Goal: Transaction & Acquisition: Purchase product/service

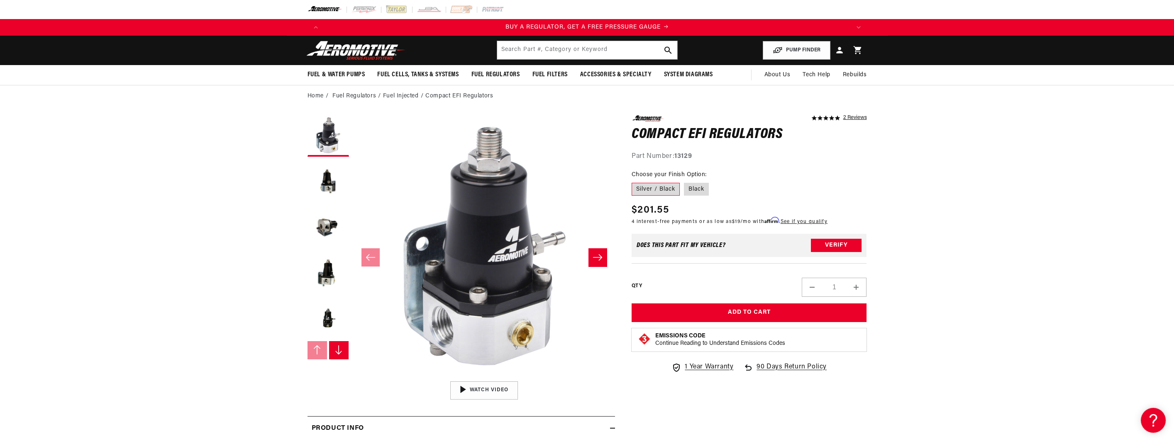
drag, startPoint x: 0, startPoint y: 201, endPoint x: 84, endPoint y: 196, distance: 84.4
drag, startPoint x: 676, startPoint y: 155, endPoint x: 709, endPoint y: 157, distance: 32.8
click at [709, 157] on div "Part Number: 13129" at bounding box center [748, 156] width 235 height 11
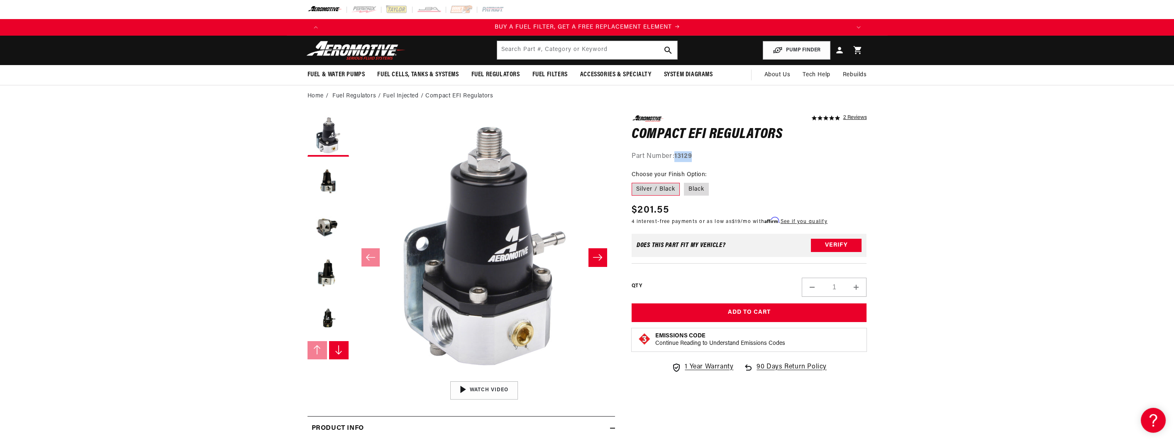
copy strong "13129"
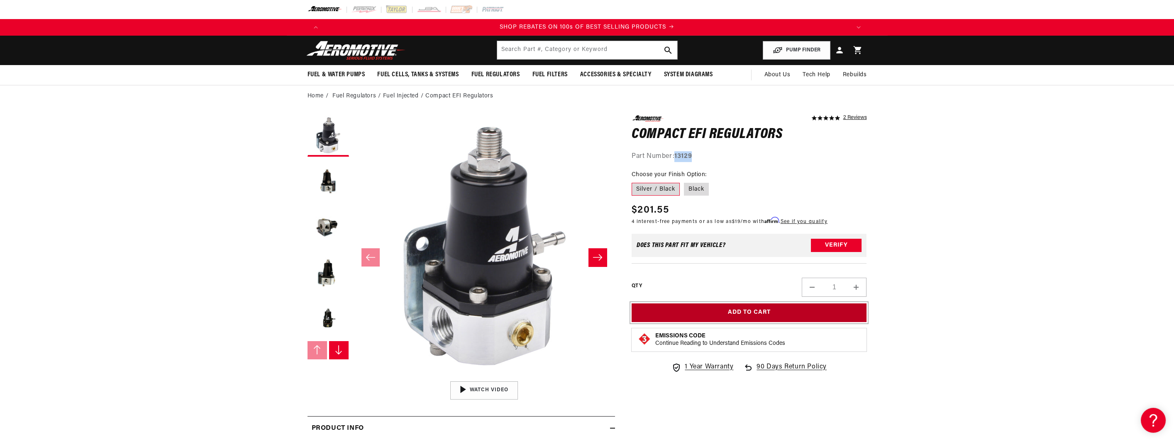
click at [721, 312] on button "Add to Cart" at bounding box center [748, 313] width 235 height 19
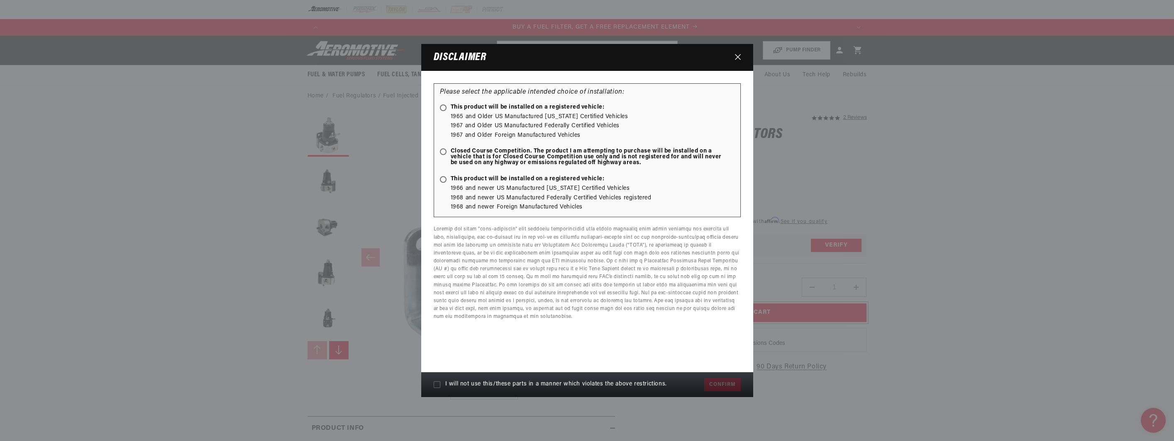
scroll to position [0, 526]
click at [494, 200] on li "1968 and newer US Manufactured Federally Certified Vehicles registered" at bounding box center [593, 198] width 284 height 9
click at [440, 178] on span at bounding box center [443, 179] width 7 height 7
click at [442, 178] on input "This product will be installed on a registered vehicle:" at bounding box center [444, 180] width 5 height 5
radio input "true"
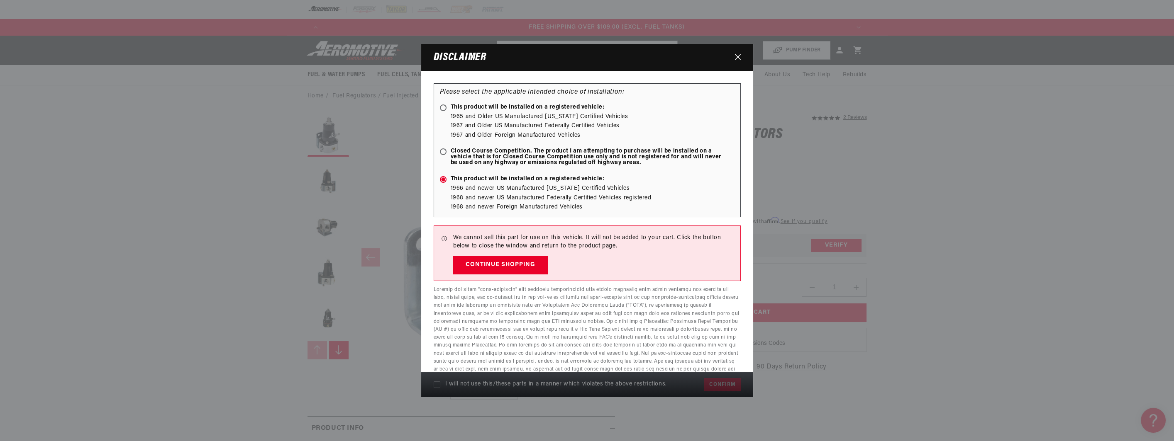
scroll to position [0, 1578]
click at [443, 111] on span at bounding box center [443, 108] width 7 height 7
click at [443, 111] on input "This product will be installed on a registered vehicle:" at bounding box center [444, 108] width 5 height 5
radio input "true"
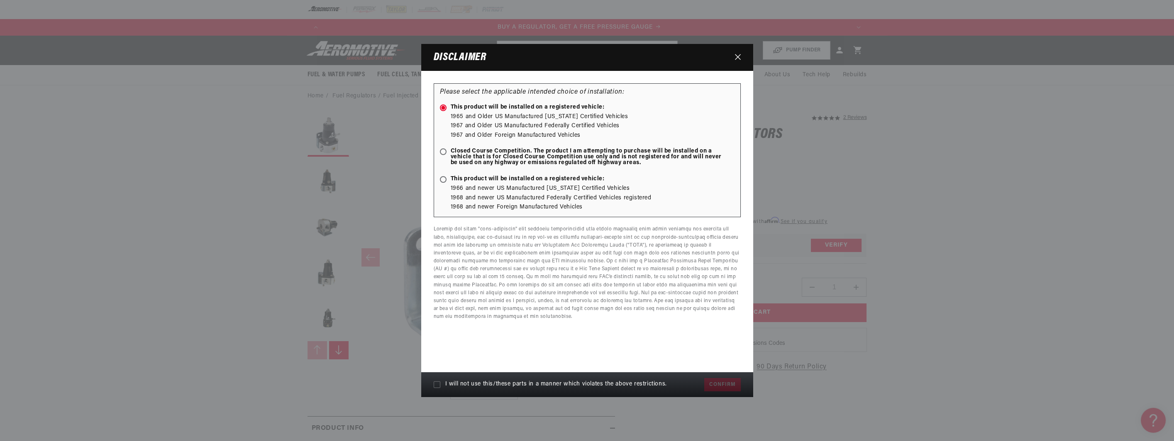
scroll to position [0, 0]
click at [442, 154] on span at bounding box center [443, 152] width 7 height 7
click at [442, 154] on input "Closed Course Competition. The product I am attempting to purchase will be inst…" at bounding box center [444, 152] width 5 height 5
radio input "true"
click at [443, 108] on ellipse at bounding box center [443, 108] width 4 height 4
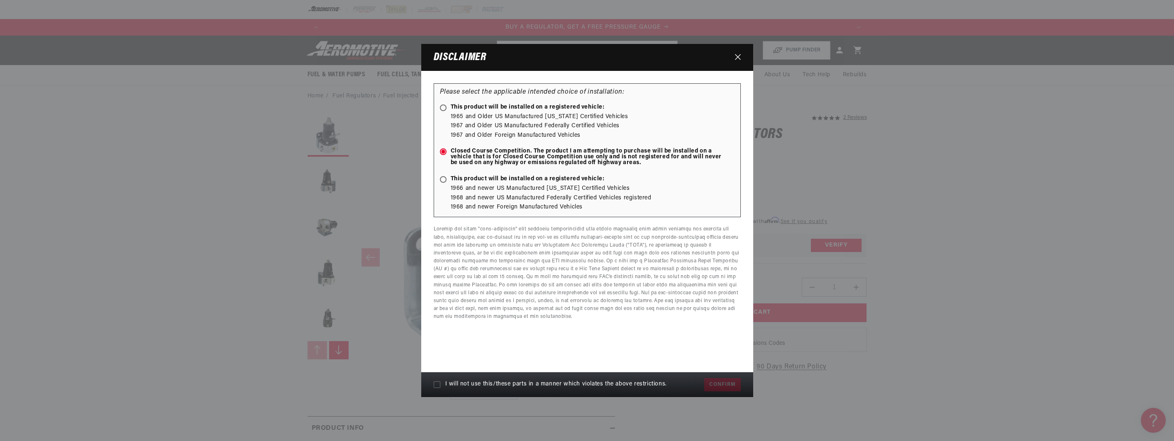
click at [443, 108] on input "This product will be installed on a registered vehicle:" at bounding box center [444, 108] width 5 height 5
radio input "true"
click at [438, 387] on icon at bounding box center [437, 385] width 7 height 7
click at [438, 387] on input "I will not use this/these parts in a manner which violates the above restrictio…" at bounding box center [437, 385] width 7 height 7
checkbox input "true"
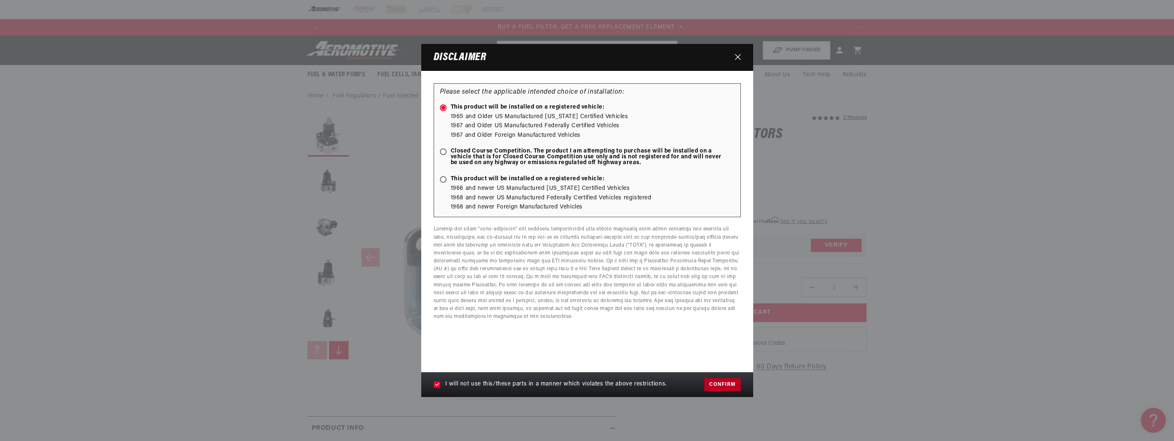
scroll to position [0, 526]
click at [730, 388] on button "Confirm" at bounding box center [722, 384] width 36 height 13
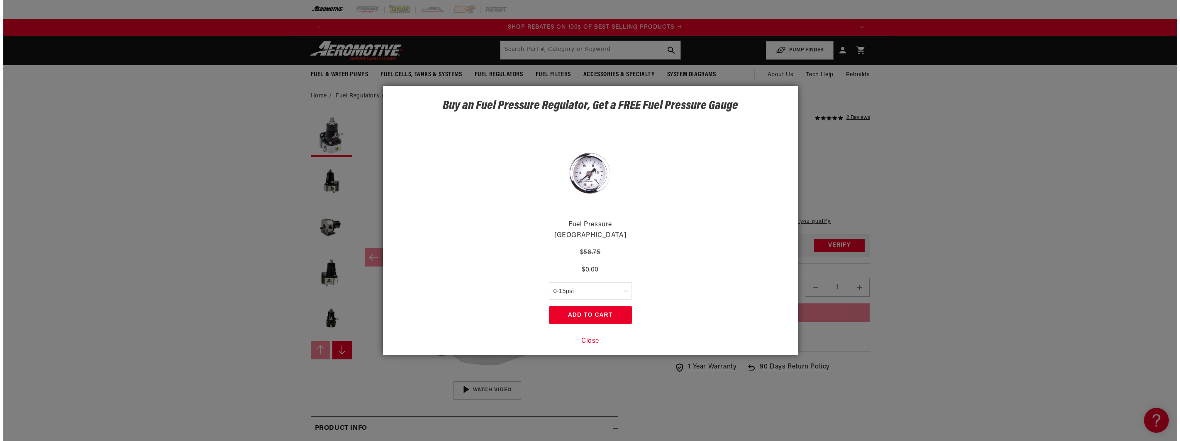
scroll to position [0, 1052]
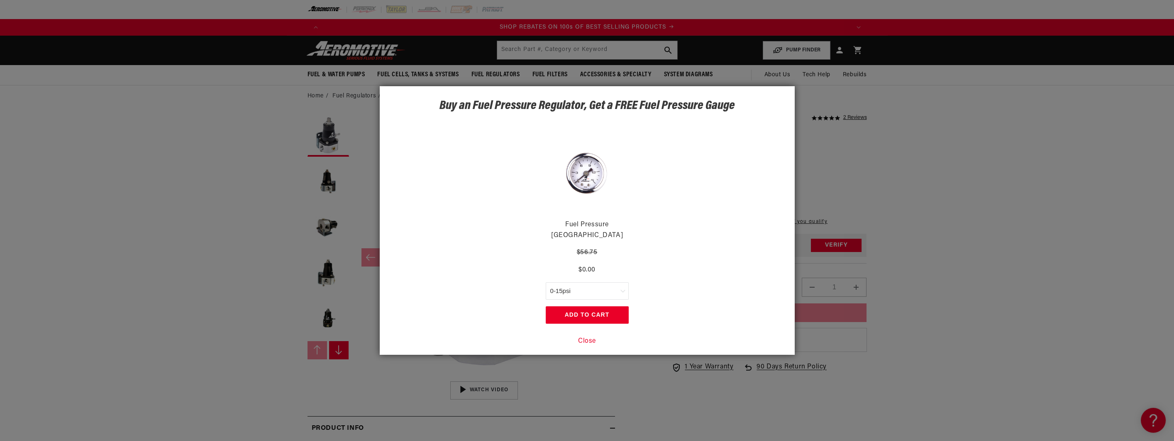
click at [588, 336] on button "Close" at bounding box center [587, 341] width 18 height 11
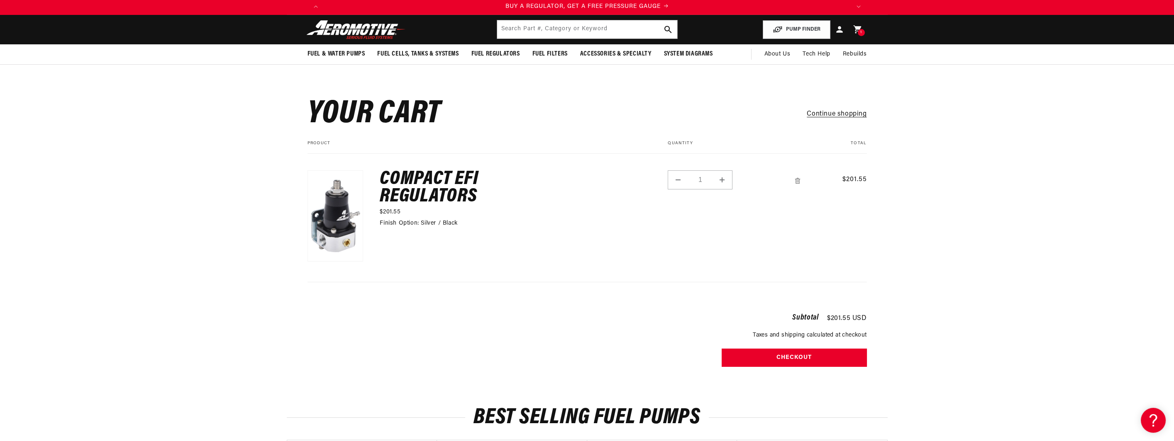
scroll to position [41, 0]
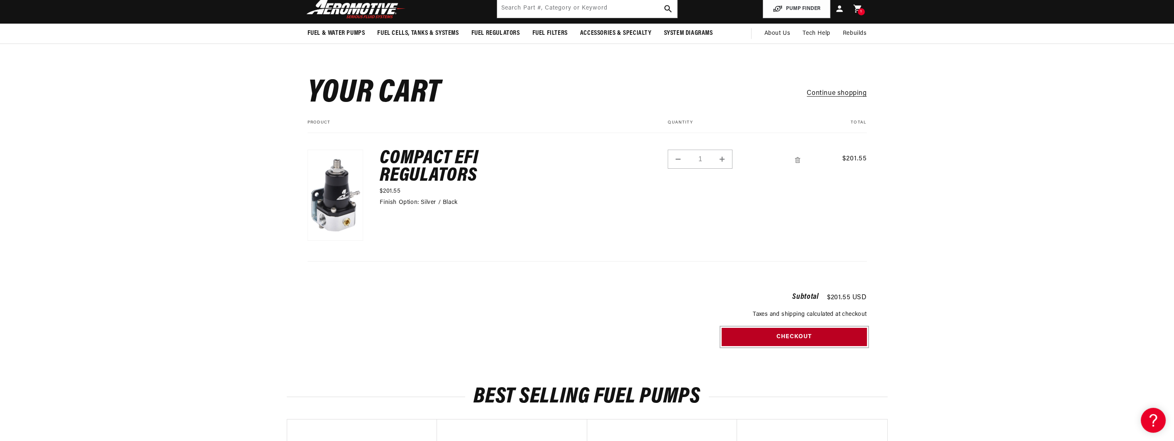
click at [730, 342] on button "Checkout" at bounding box center [793, 337] width 145 height 19
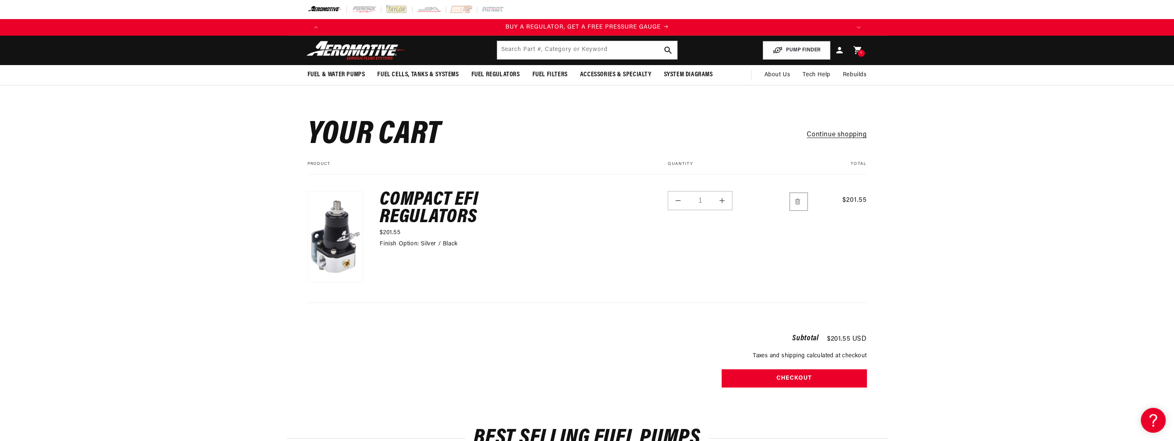
click at [794, 199] on icon "Remove Compact EFI Regulators - Silver / Black" at bounding box center [797, 201] width 7 height 9
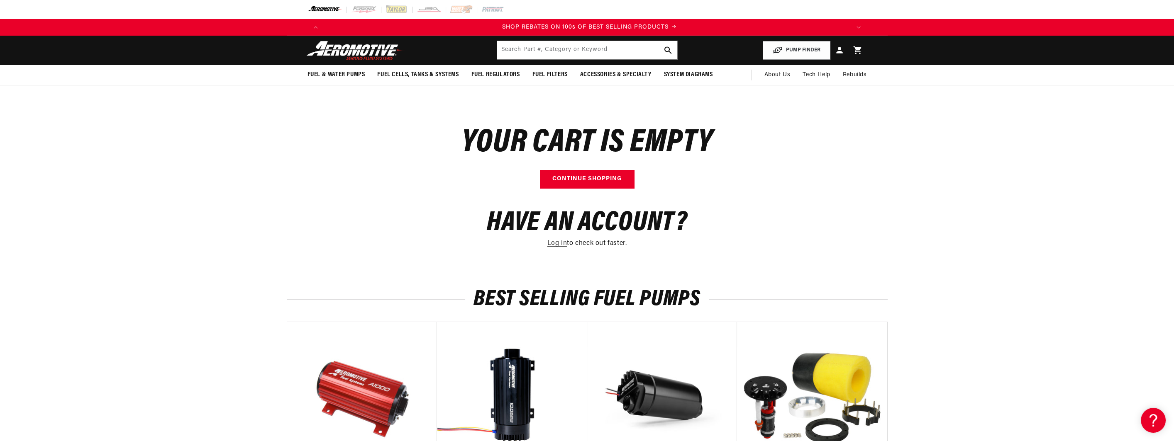
scroll to position [0, 1052]
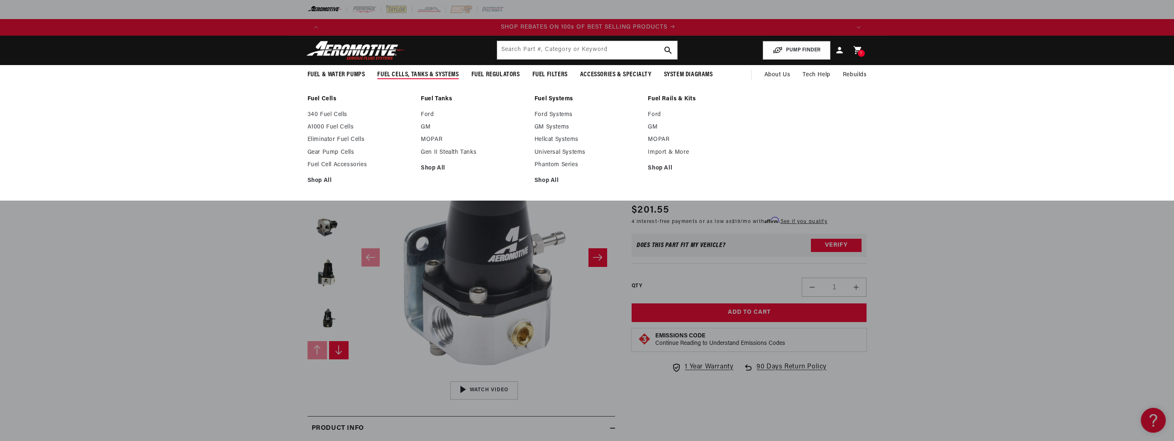
scroll to position [0, 1052]
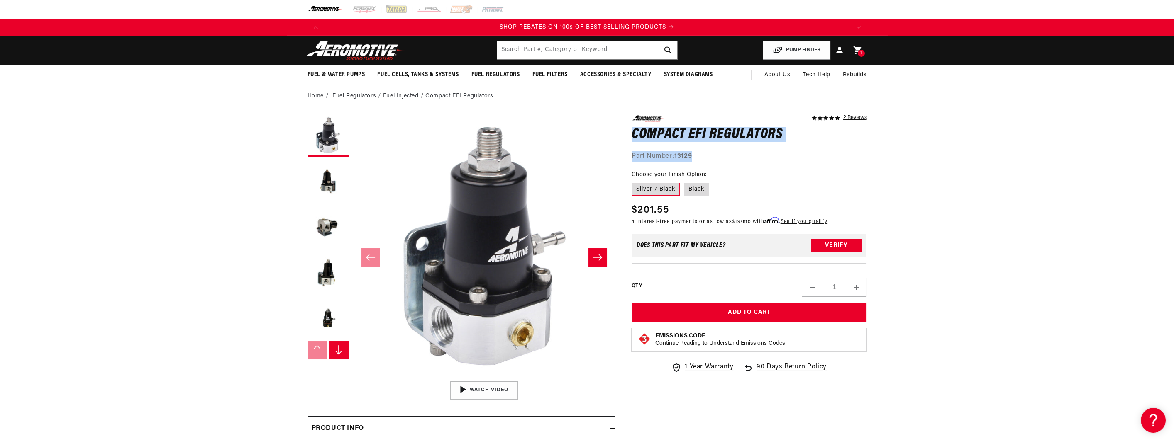
drag, startPoint x: 625, startPoint y: 138, endPoint x: 752, endPoint y: 148, distance: 127.8
click at [671, 132] on h1 "Compact EFI Regulators" at bounding box center [748, 134] width 235 height 13
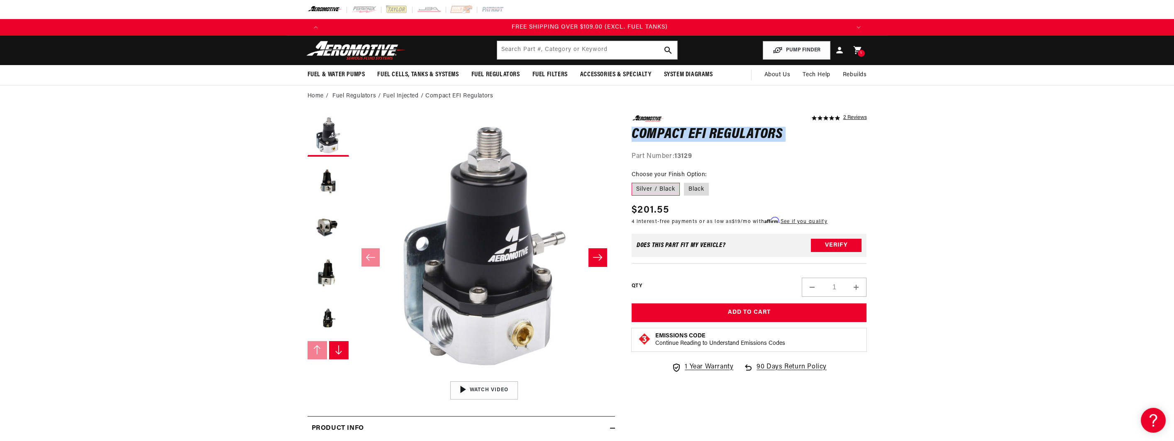
scroll to position [0, 1578]
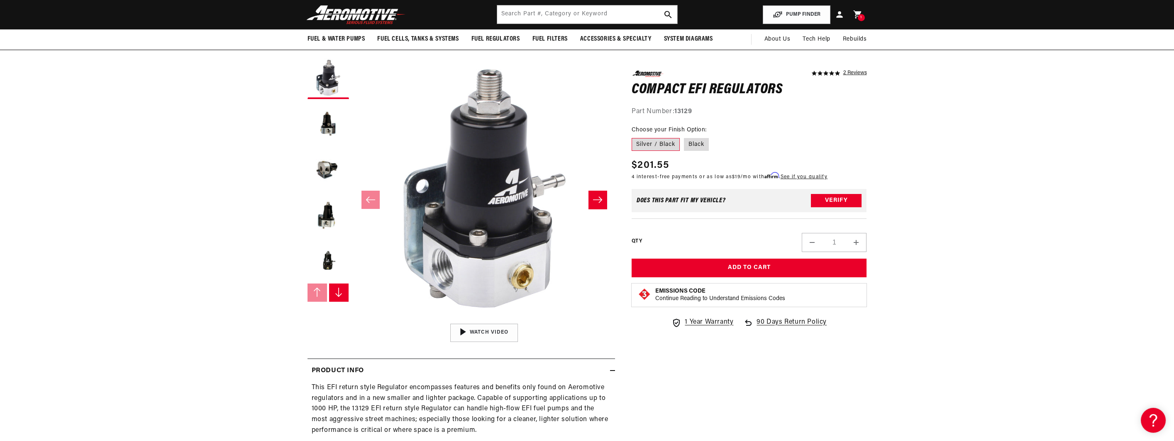
scroll to position [0, 0]
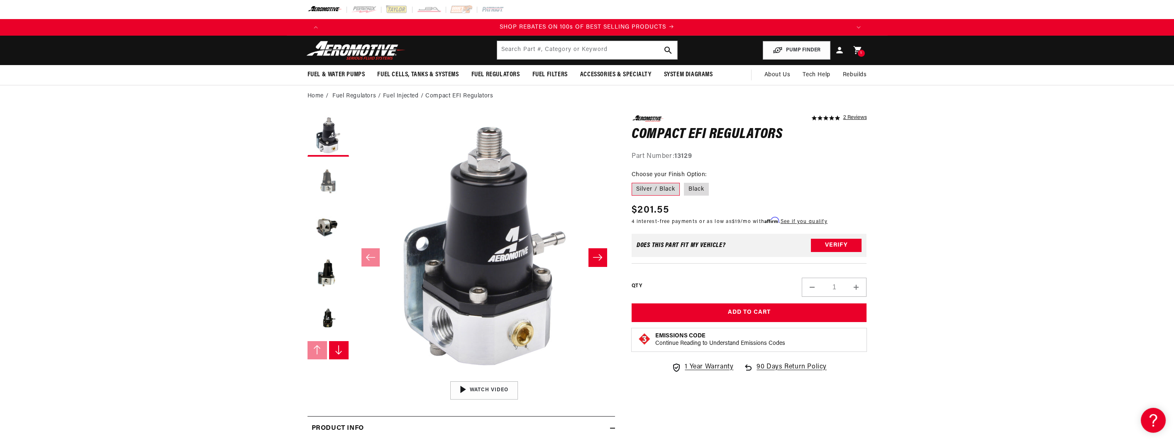
click at [330, 179] on button "Load image 2 in gallery view" at bounding box center [327, 181] width 41 height 41
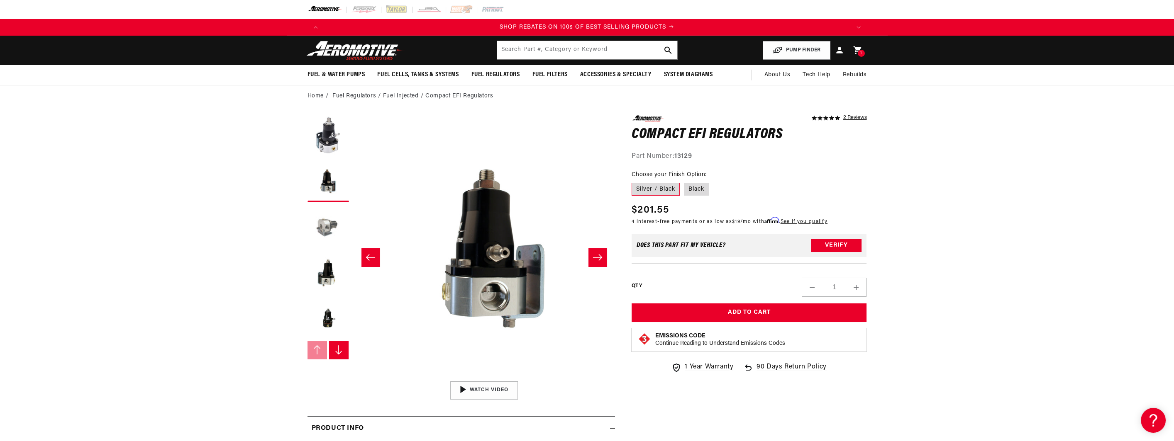
scroll to position [0, 262]
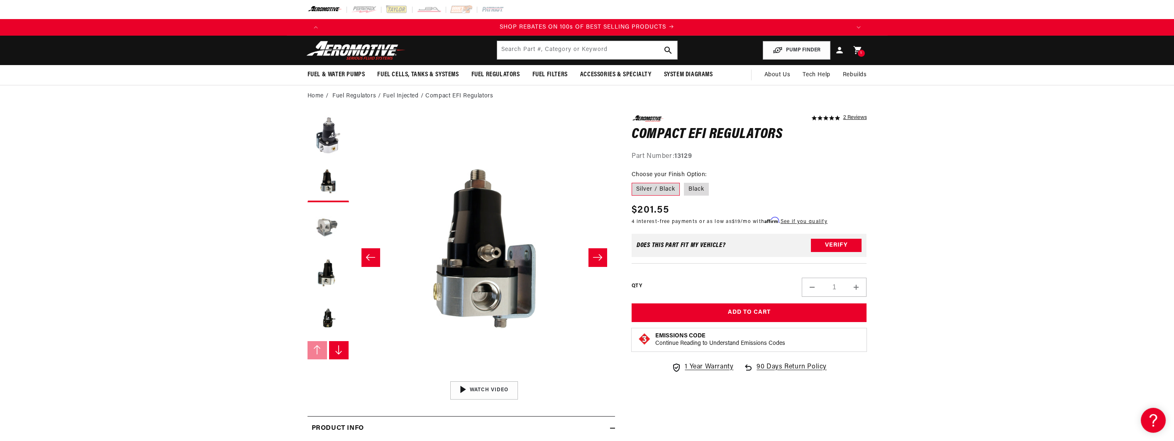
click at [321, 214] on button "Load image 3 in gallery view" at bounding box center [327, 227] width 41 height 41
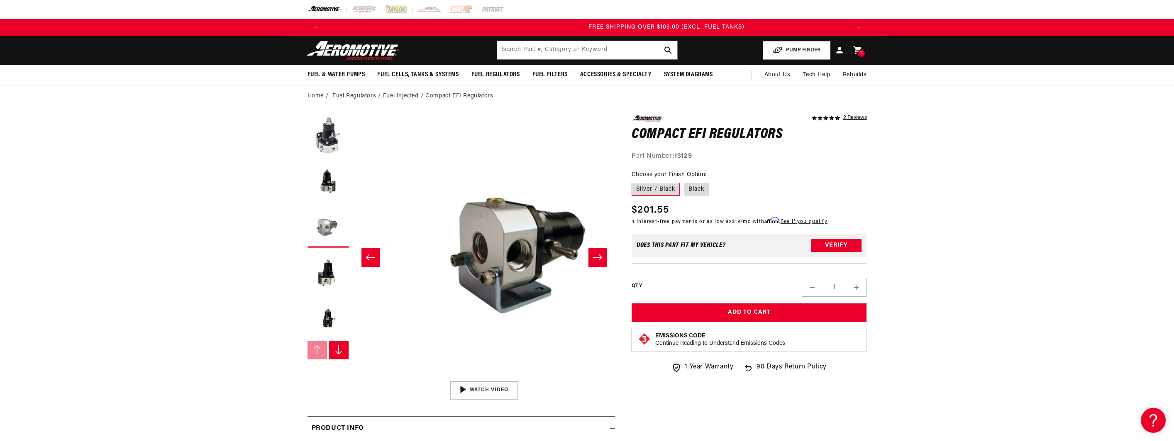
scroll to position [0, 0]
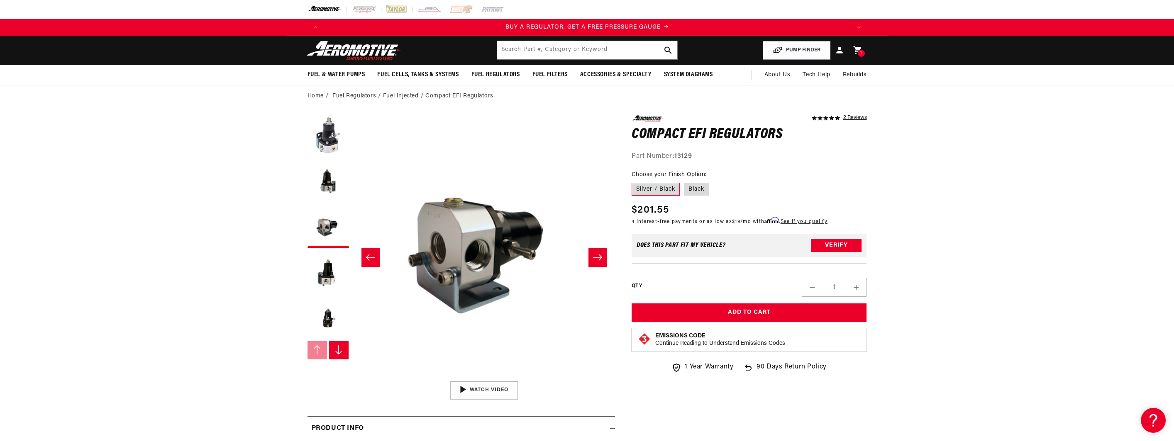
click at [331, 350] on button "Slide right" at bounding box center [339, 350] width 20 height 18
click at [338, 149] on button "Load image 4 in gallery view" at bounding box center [327, 136] width 41 height 41
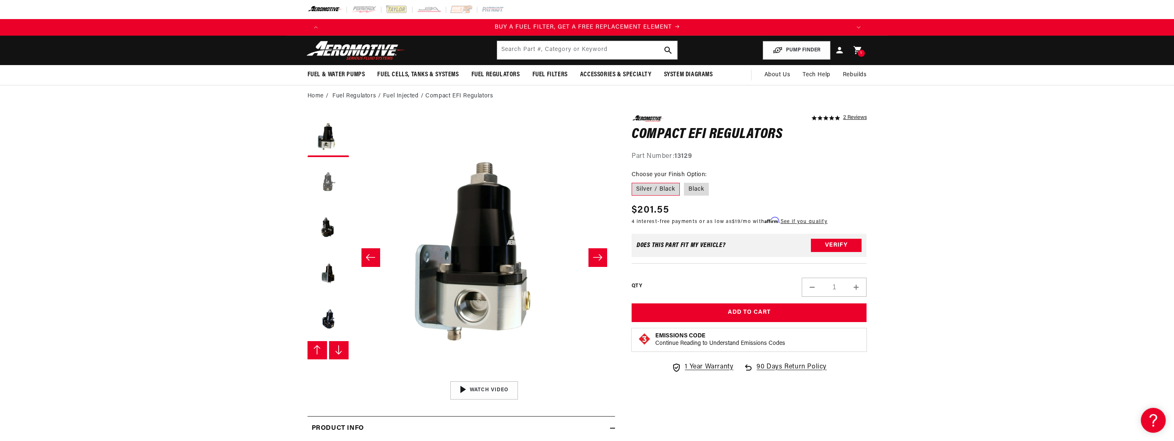
click at [332, 171] on button "Load image 5 in gallery view" at bounding box center [327, 181] width 41 height 41
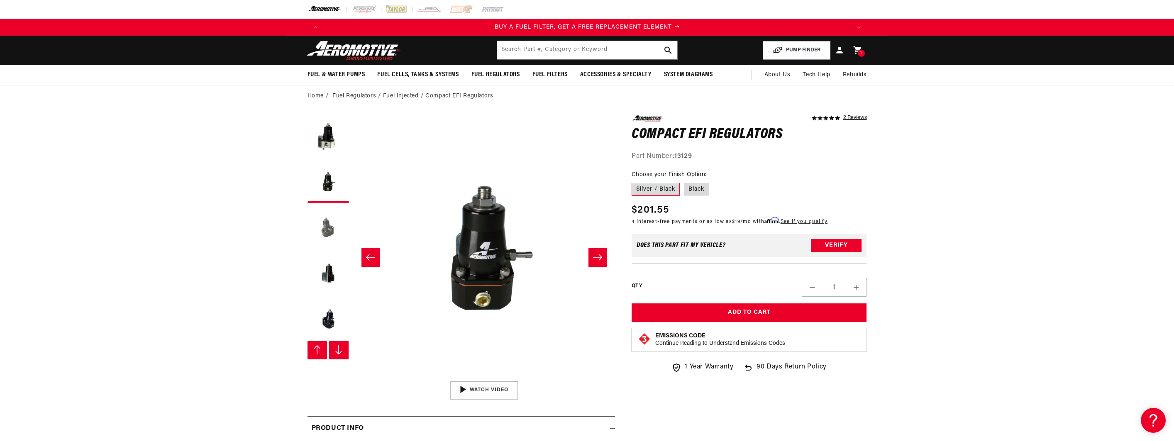
click at [325, 229] on button "Load image 6 in gallery view" at bounding box center [327, 227] width 41 height 41
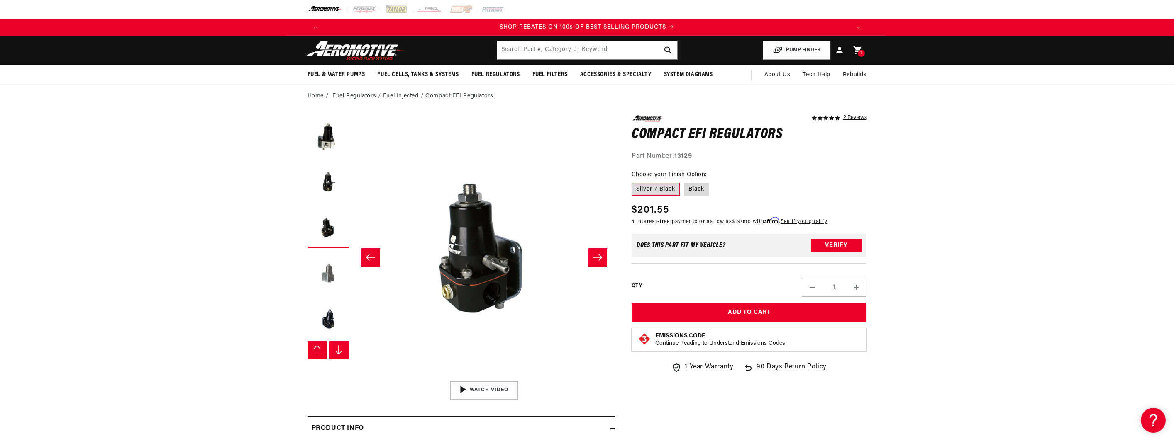
click at [325, 264] on button "Load image 7 in gallery view" at bounding box center [327, 273] width 41 height 41
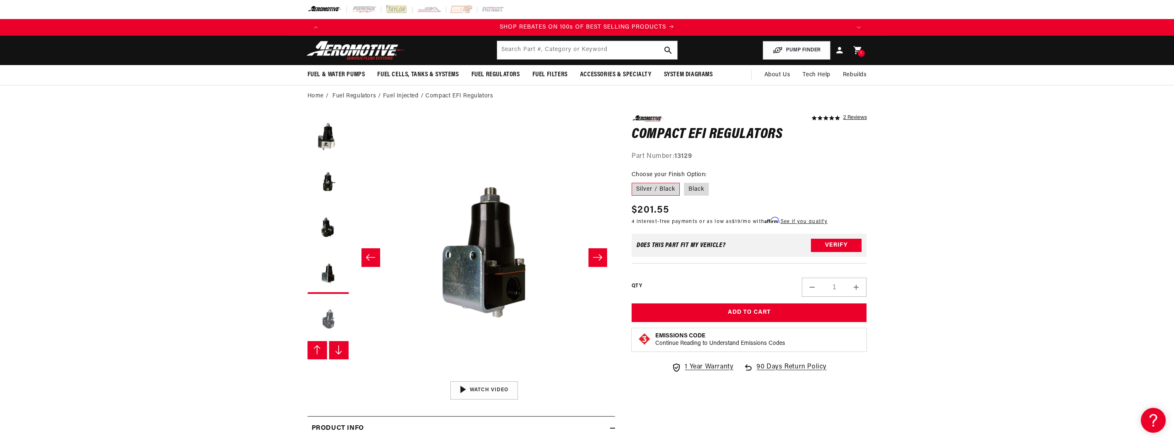
click at [324, 324] on button "Load image 8 in gallery view" at bounding box center [327, 318] width 41 height 41
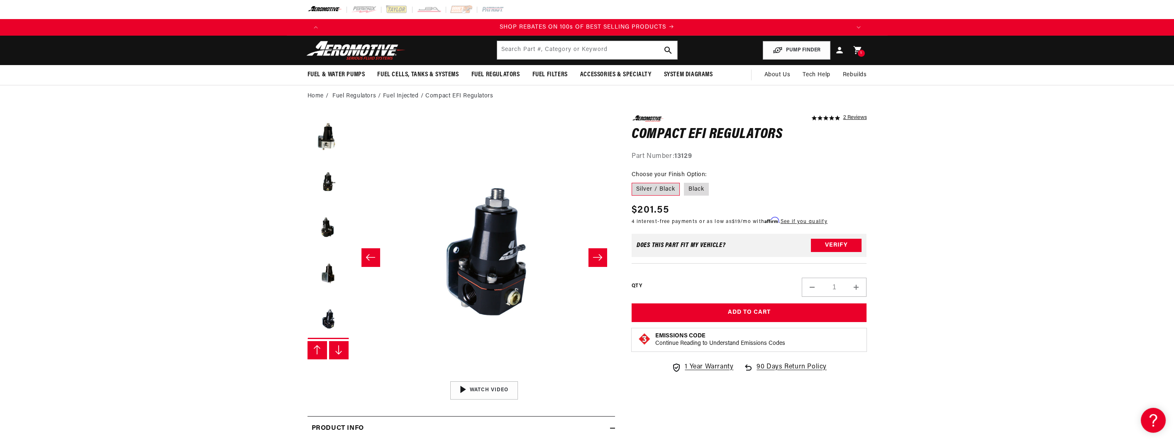
click at [330, 348] on button "Slide right" at bounding box center [339, 350] width 20 height 18
click at [332, 347] on button "Slide right" at bounding box center [339, 350] width 20 height 18
click at [317, 346] on icon "Slide left" at bounding box center [317, 350] width 6 height 9
click at [309, 155] on button "Load image 1 in gallery view" at bounding box center [327, 135] width 41 height 41
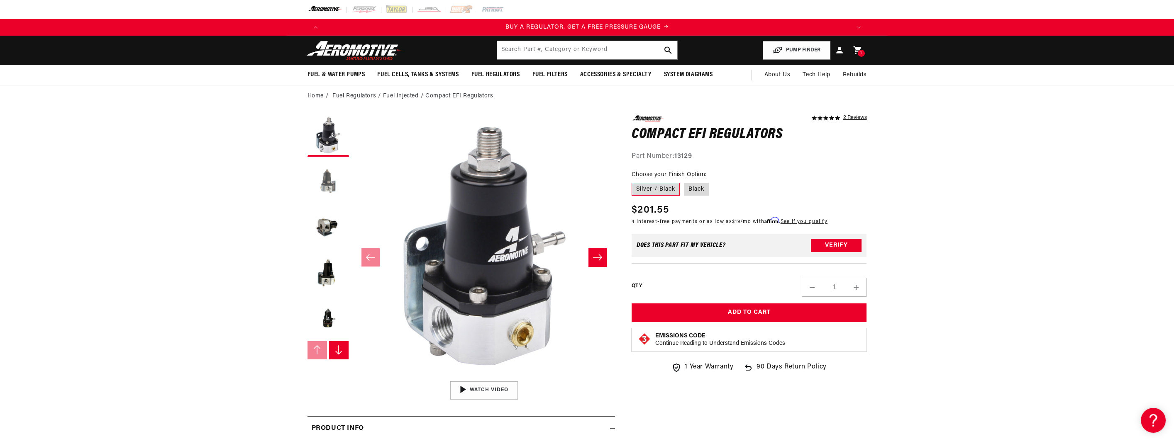
click at [345, 190] on button "Load image 2 in gallery view" at bounding box center [327, 181] width 41 height 41
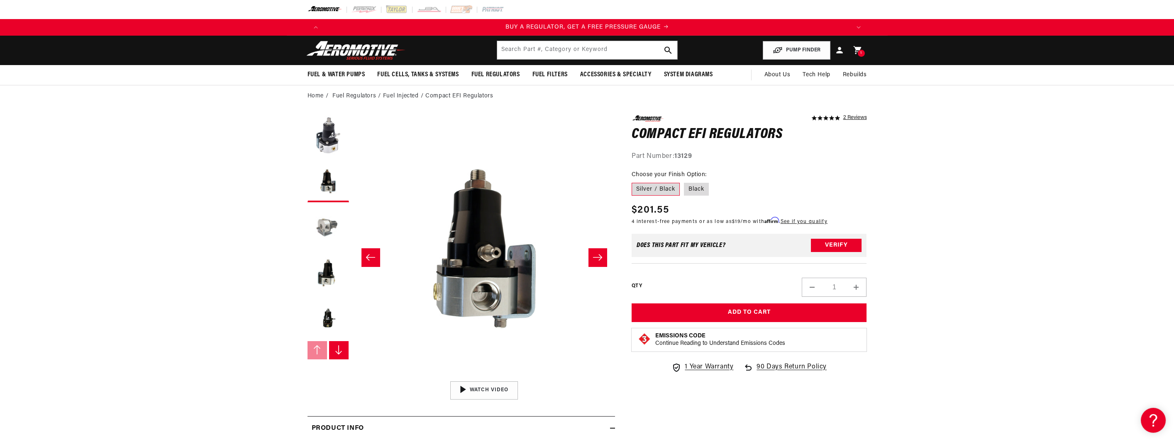
click at [341, 233] on button "Load image 3 in gallery view" at bounding box center [327, 227] width 41 height 41
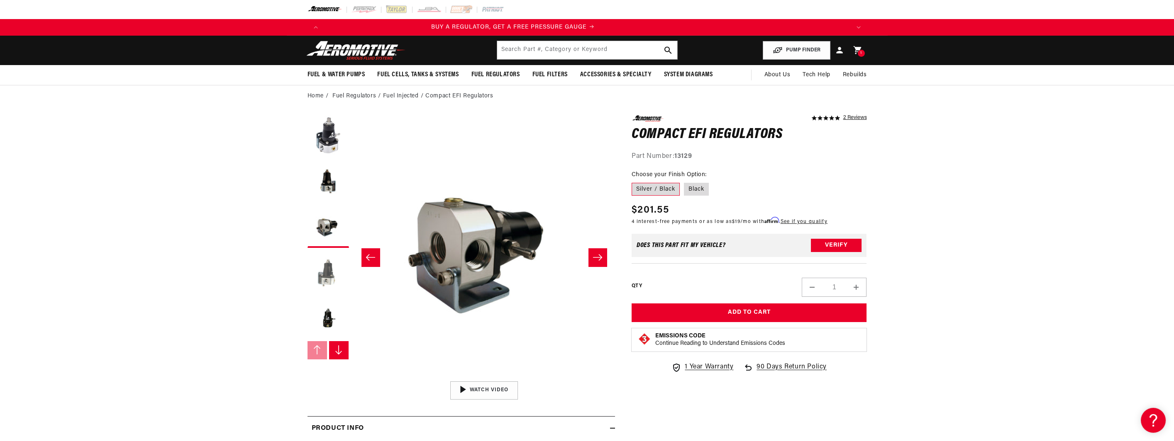
click at [339, 258] on button "Load image 4 in gallery view" at bounding box center [327, 272] width 41 height 41
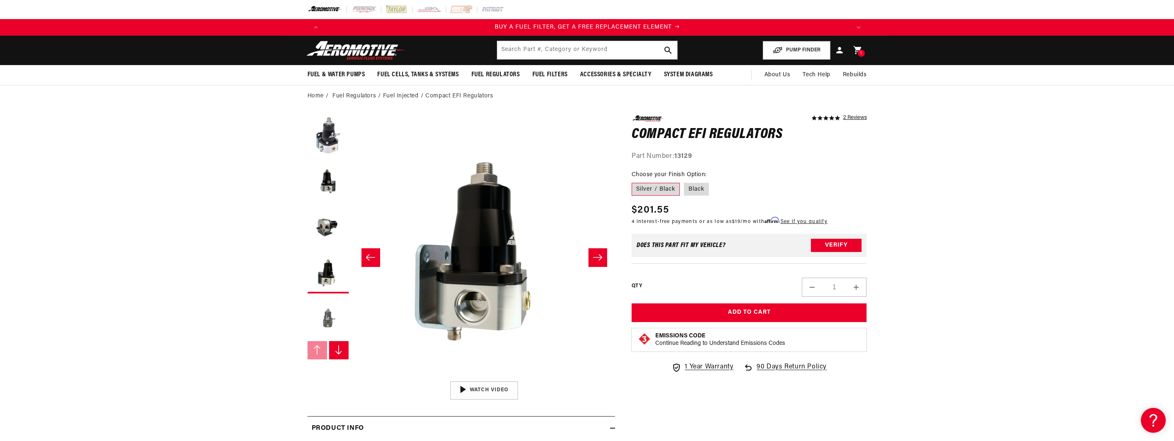
click at [334, 315] on button "Load image 5 in gallery view" at bounding box center [327, 318] width 41 height 41
